Goal: Task Accomplishment & Management: Use online tool/utility

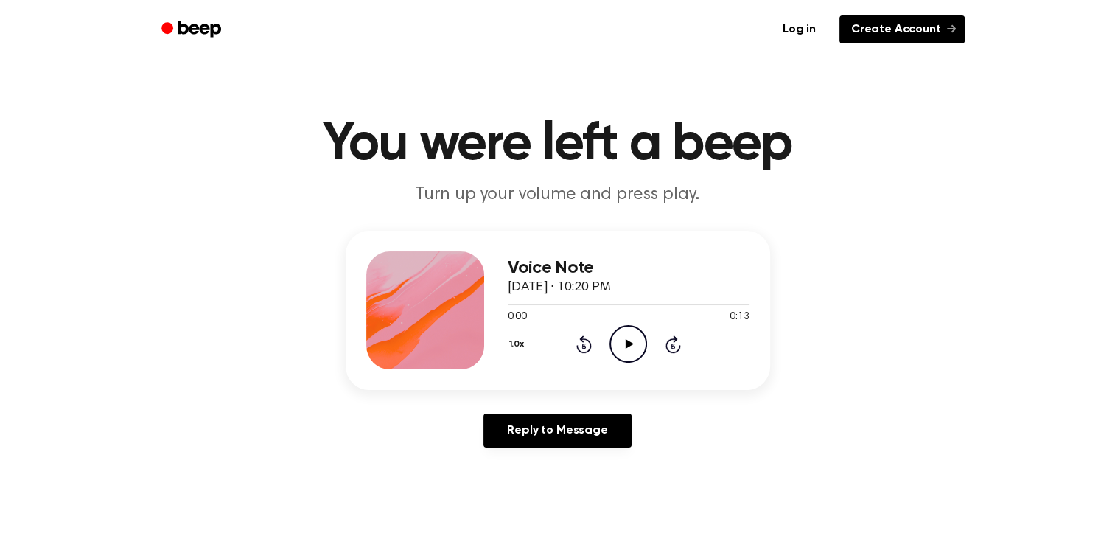
click at [884, 24] on link "Create Account" at bounding box center [902, 29] width 125 height 28
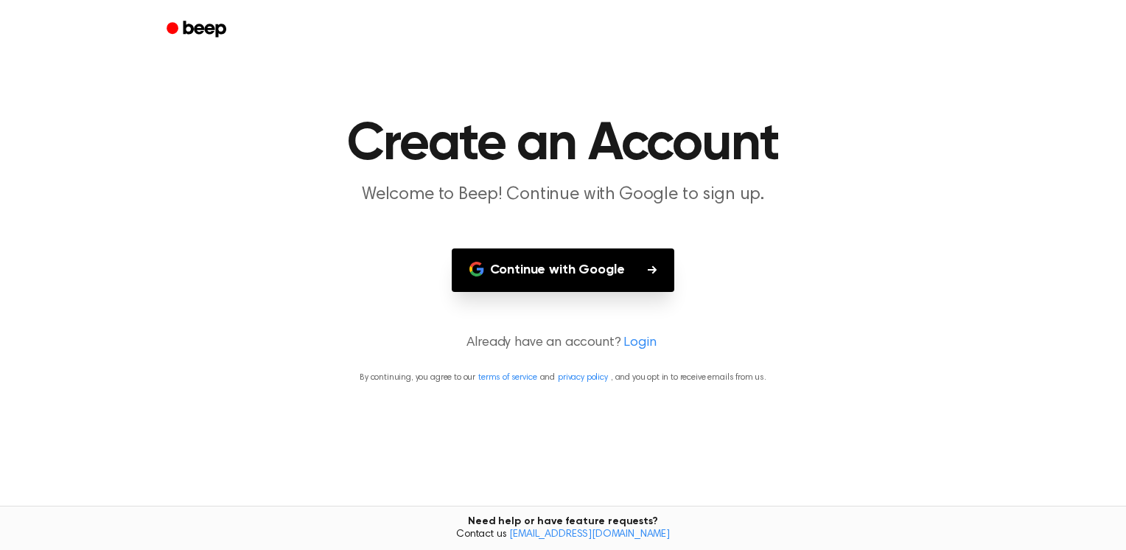
click at [615, 276] on button "Continue with Google" at bounding box center [563, 269] width 223 height 43
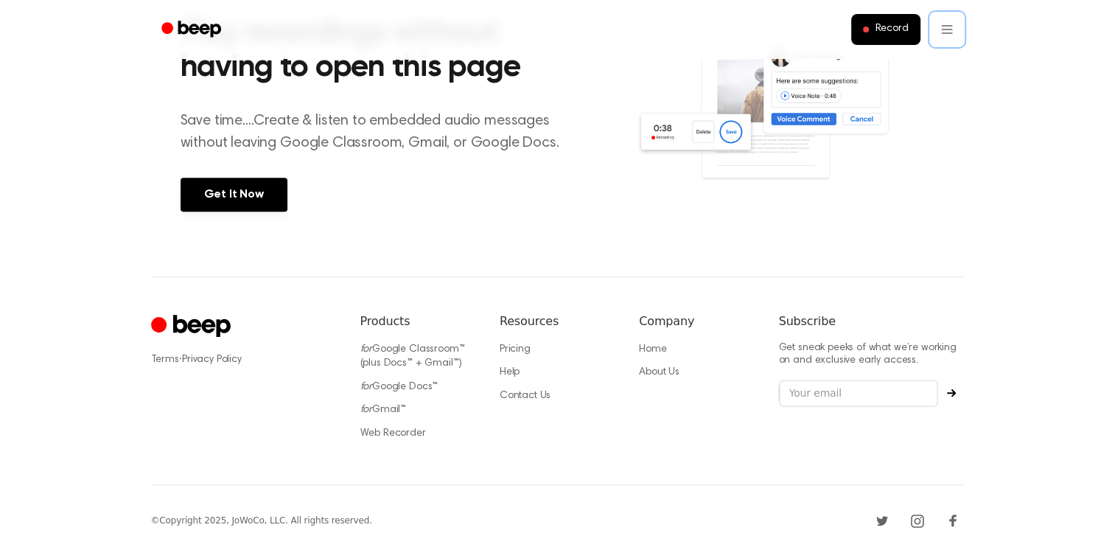
scroll to position [604, 0]
click at [271, 198] on link "Get It Now" at bounding box center [234, 195] width 107 height 34
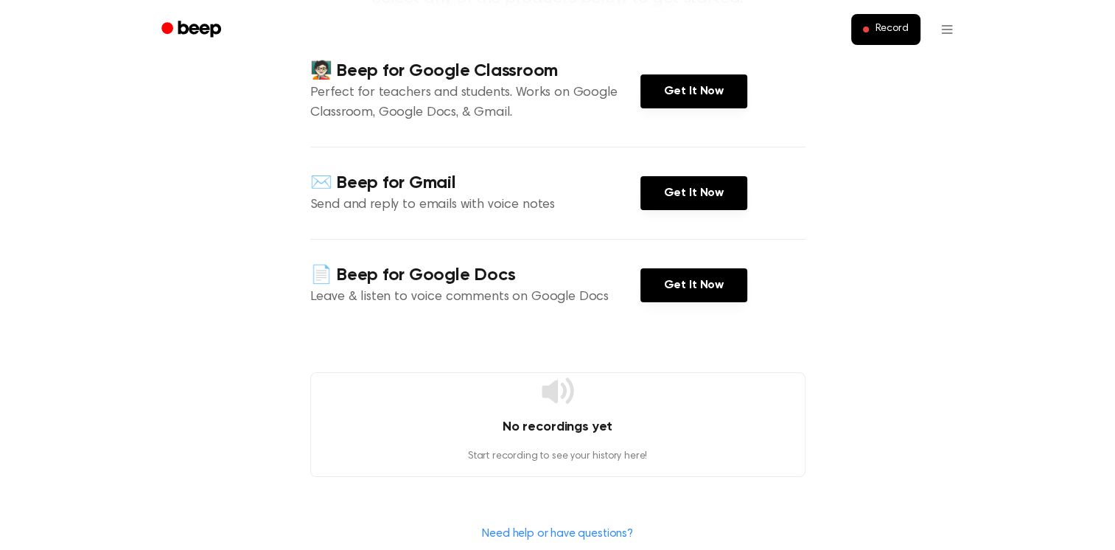
scroll to position [174, 0]
click at [675, 296] on link "Get It Now" at bounding box center [694, 285] width 107 height 34
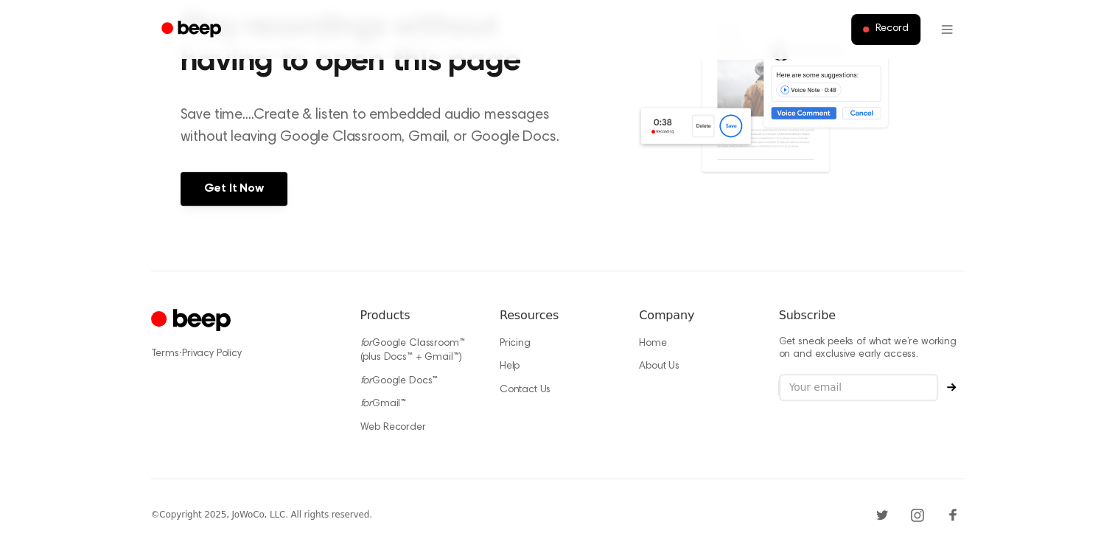
scroll to position [604, 0]
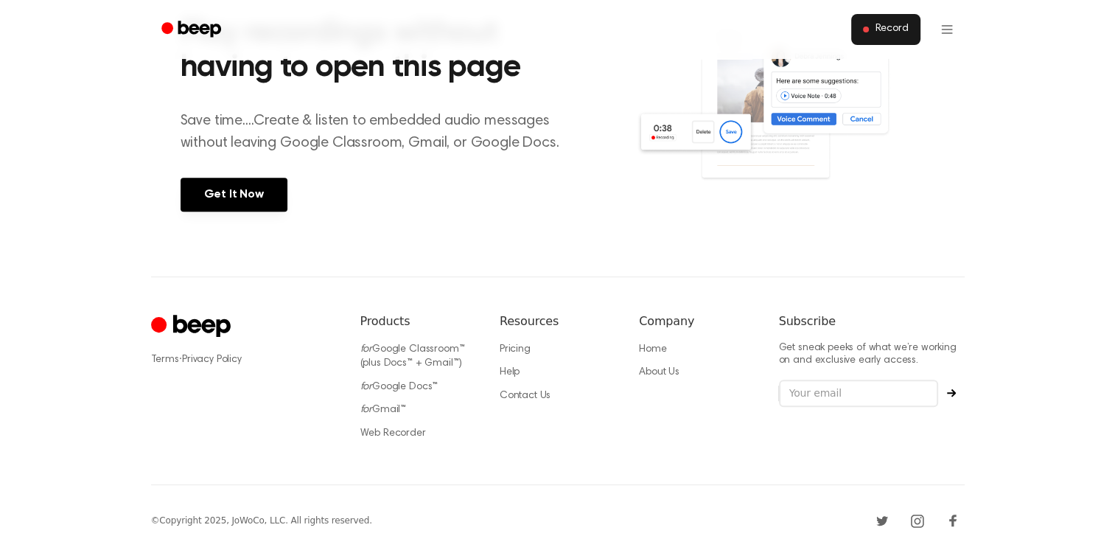
click at [890, 43] on button "Record" at bounding box center [885, 29] width 69 height 31
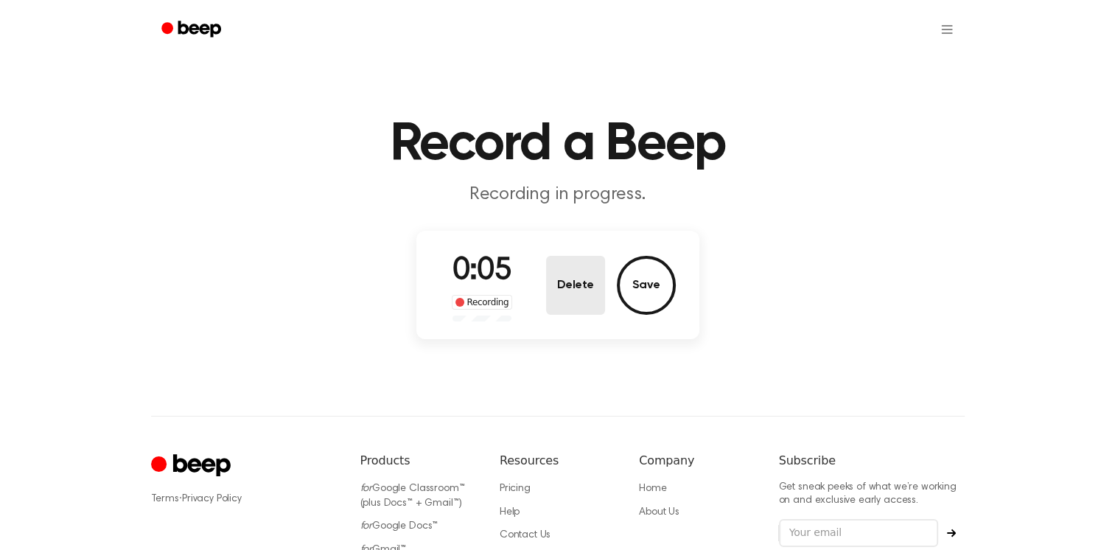
click at [573, 286] on button "Delete" at bounding box center [575, 285] width 59 height 59
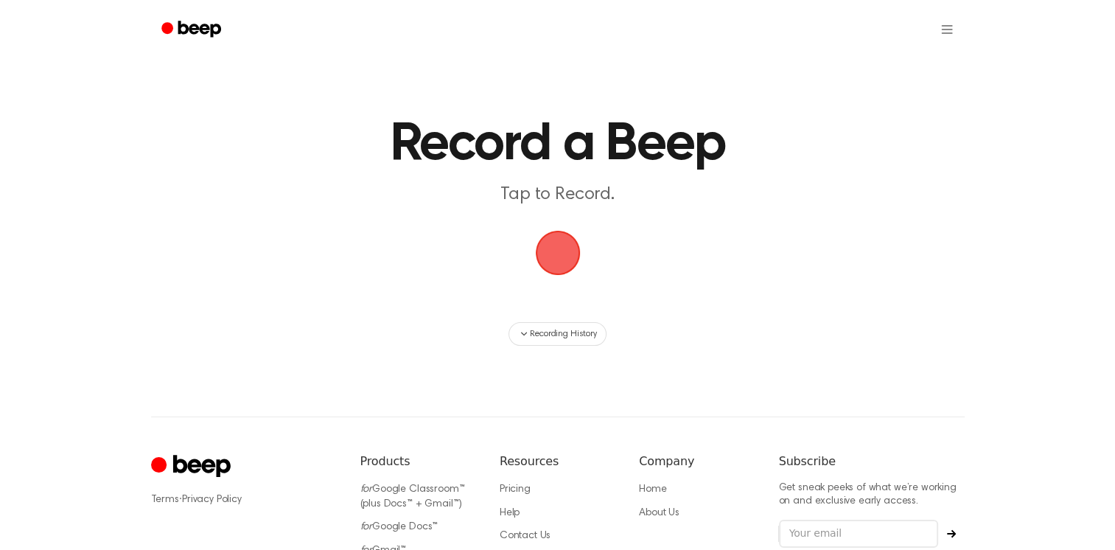
click at [554, 266] on span "button" at bounding box center [557, 253] width 45 height 45
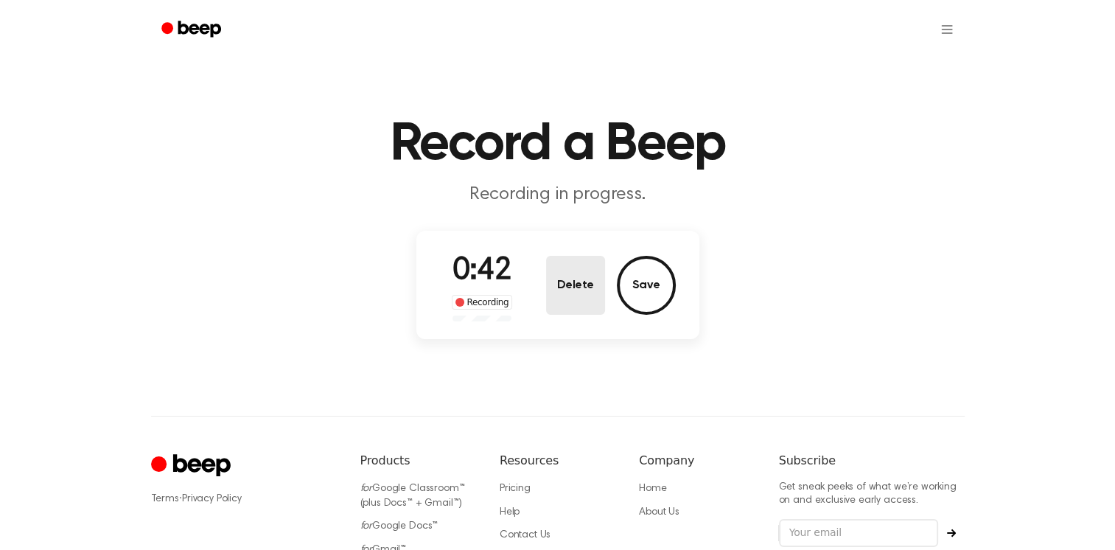
click at [578, 287] on button "Delete" at bounding box center [575, 285] width 59 height 59
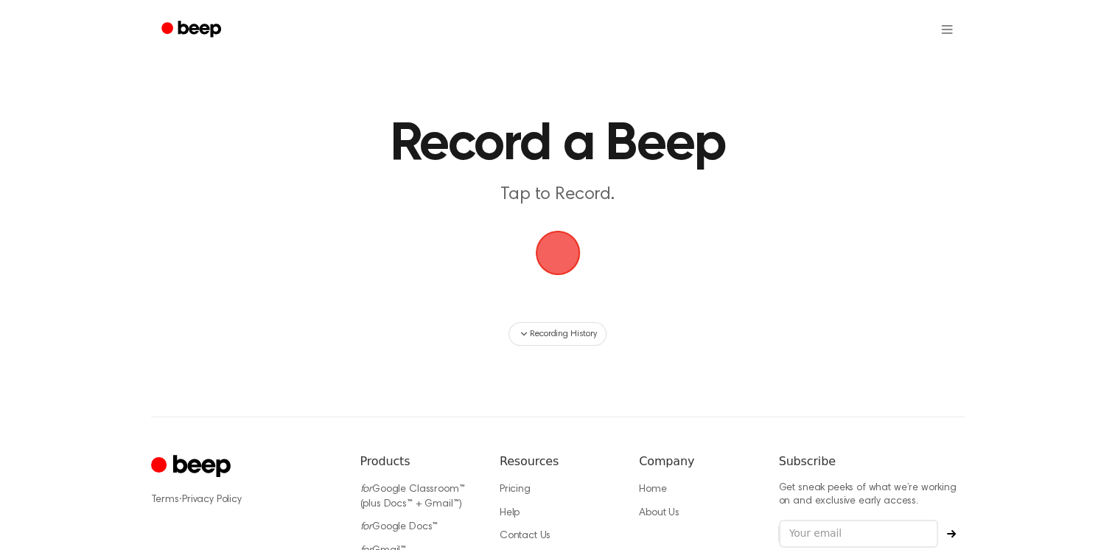
click at [555, 252] on span "button" at bounding box center [557, 253] width 45 height 45
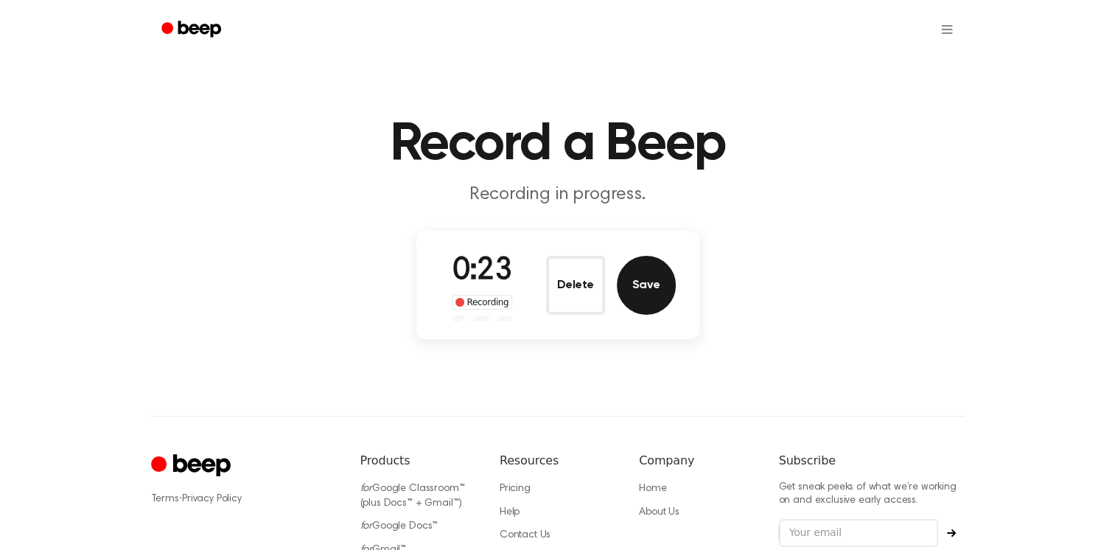
click at [644, 287] on button "Save" at bounding box center [646, 285] width 59 height 59
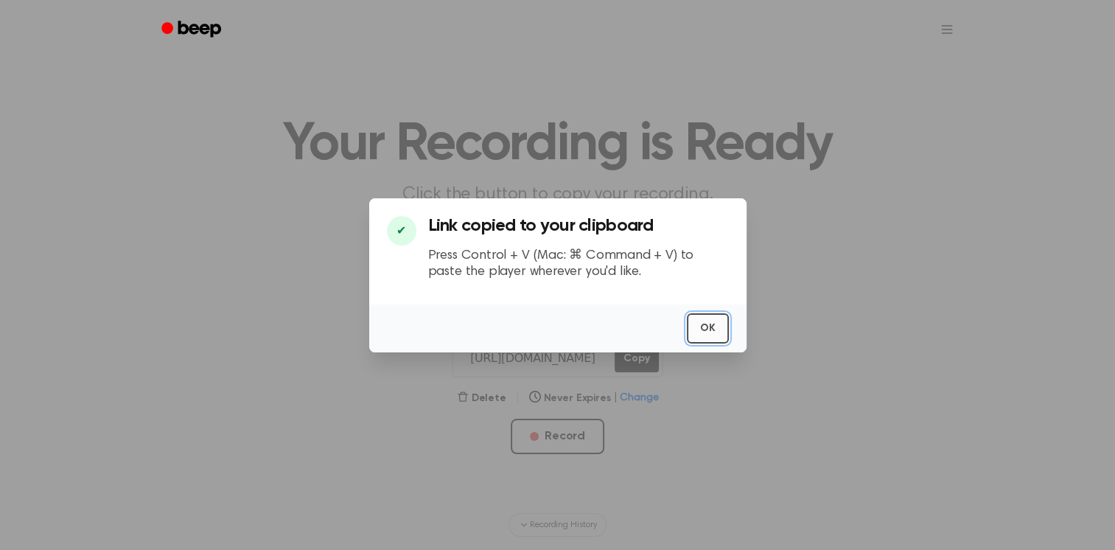
click at [711, 322] on button "OK" at bounding box center [708, 328] width 42 height 30
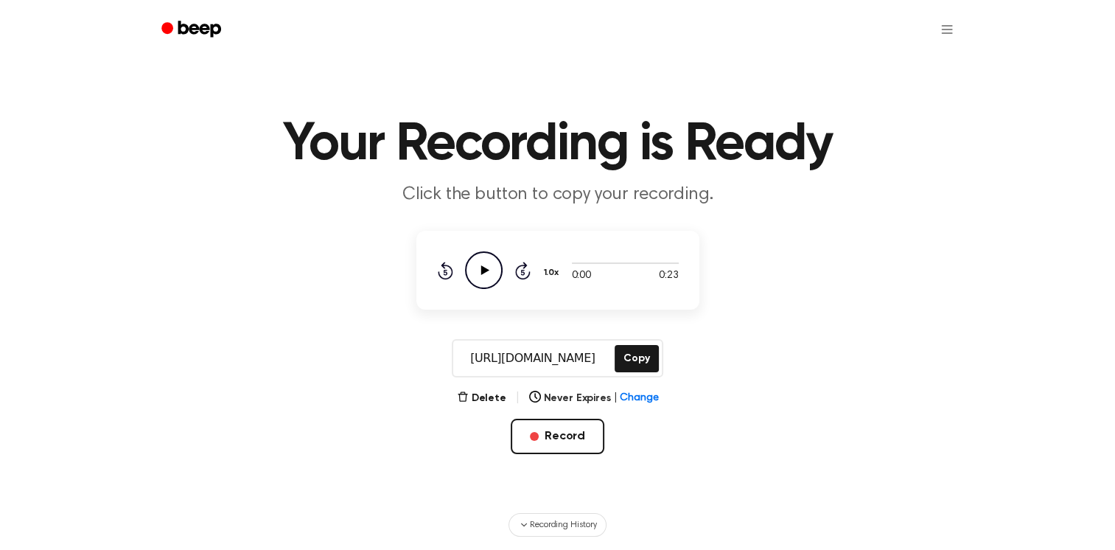
click at [486, 270] on icon at bounding box center [485, 270] width 8 height 10
click at [498, 392] on button "Delete" at bounding box center [481, 398] width 49 height 15
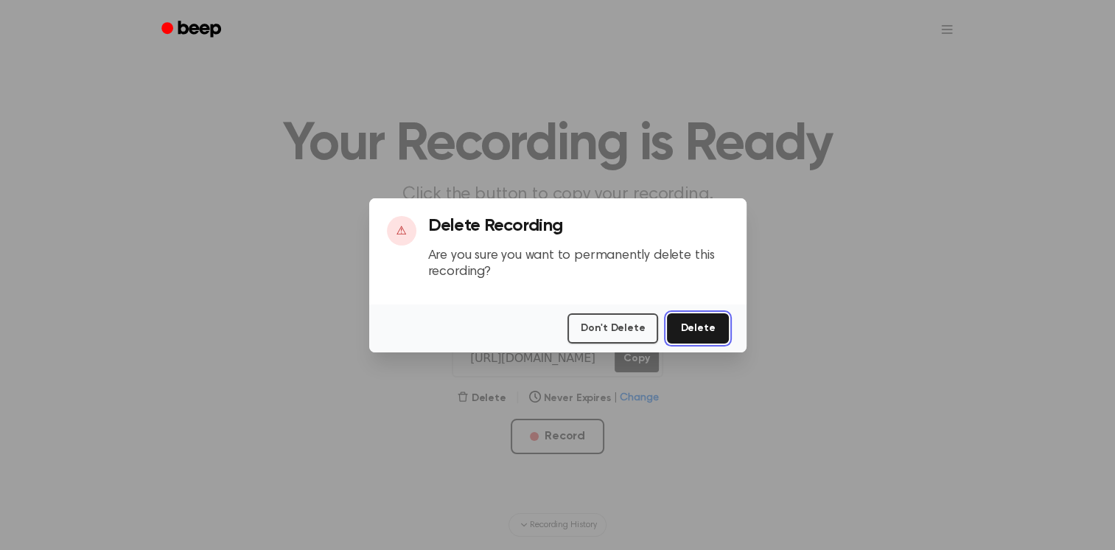
click at [702, 333] on button "Delete" at bounding box center [697, 328] width 61 height 30
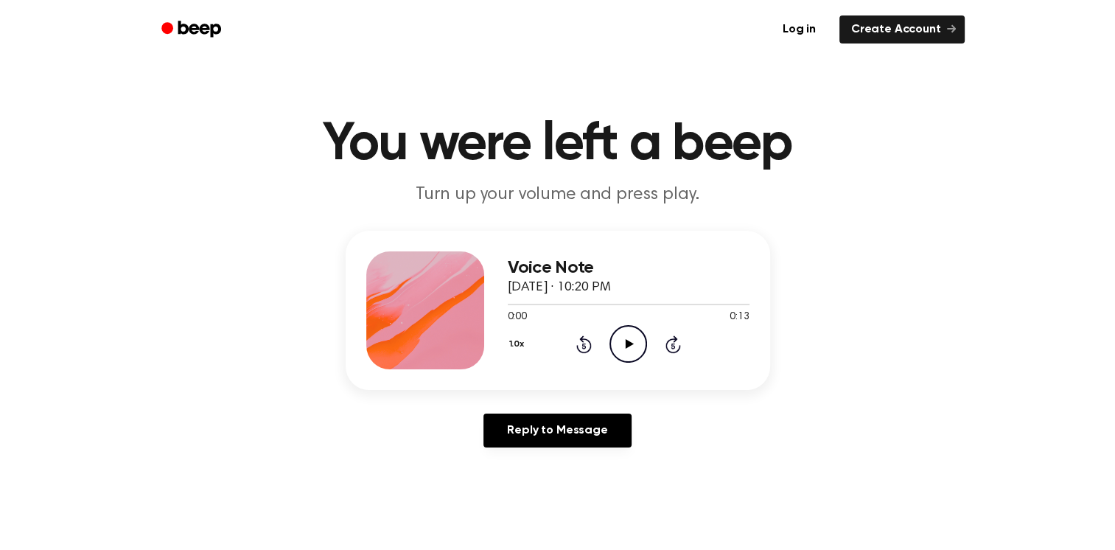
click at [624, 338] on icon "Play Audio" at bounding box center [629, 344] width 38 height 38
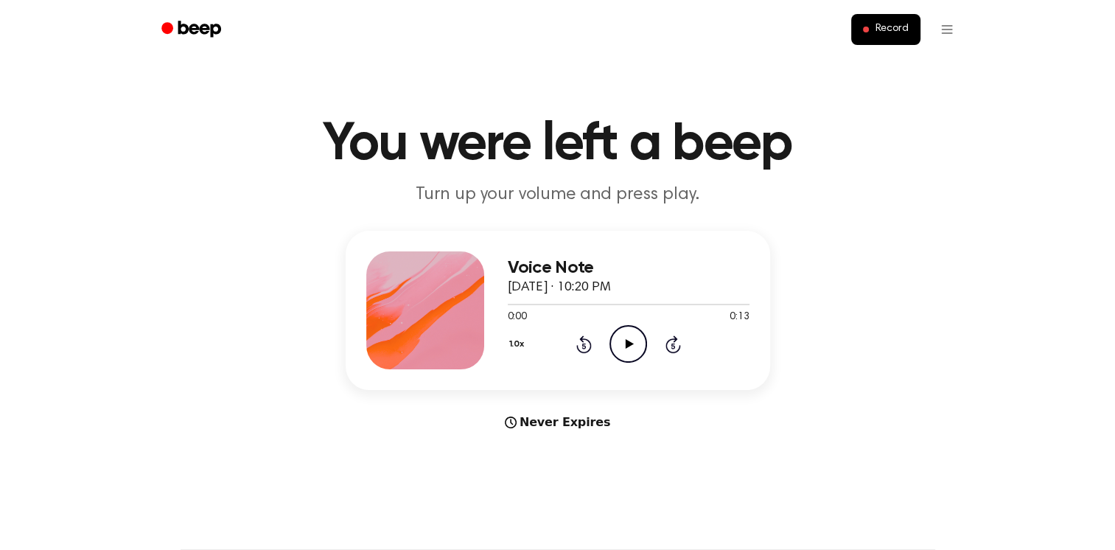
click at [622, 335] on icon "Play Audio" at bounding box center [629, 344] width 38 height 38
